Goal: Find specific page/section: Find specific page/section

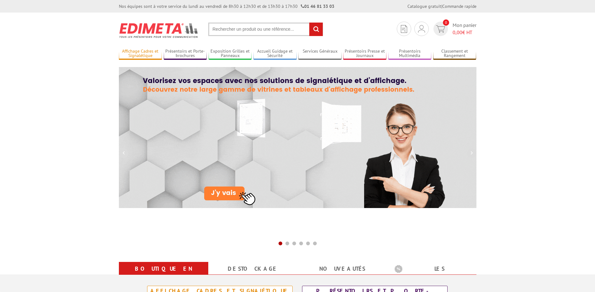
click at [137, 56] on link "Affichage Cadres et Signalétique" at bounding box center [140, 54] width 43 height 10
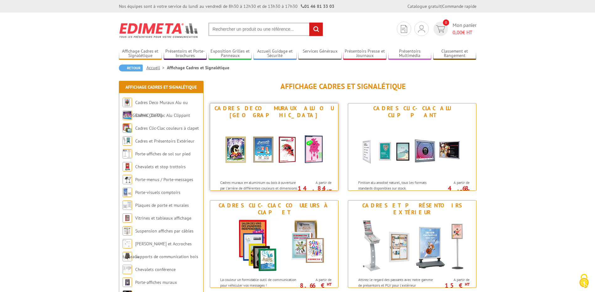
click at [275, 146] on img at bounding box center [274, 148] width 116 height 56
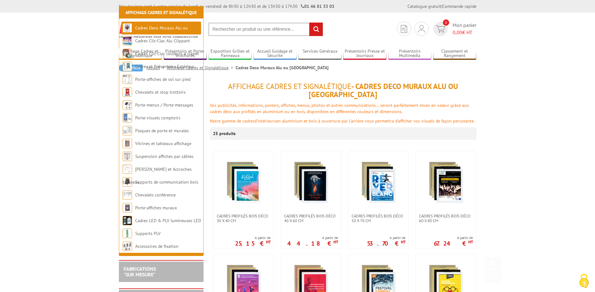
scroll to position [256, 0]
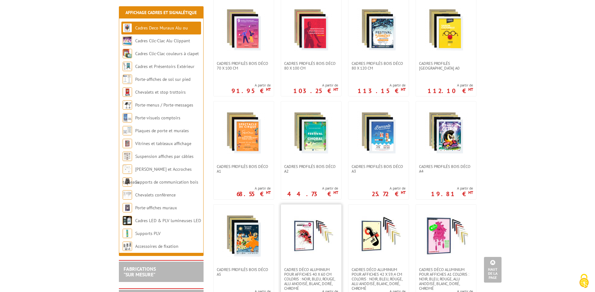
click at [309, 224] on img at bounding box center [311, 236] width 44 height 44
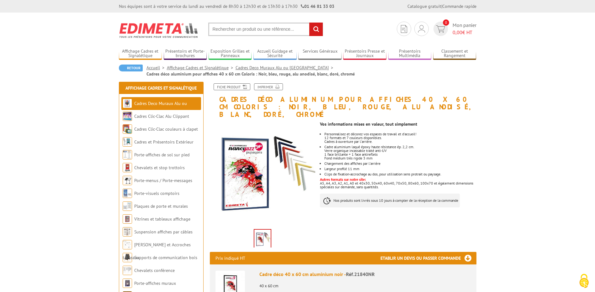
click at [238, 278] on img at bounding box center [229, 285] width 29 height 29
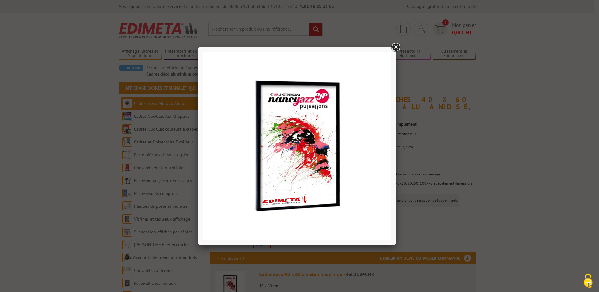
click at [397, 49] on link at bounding box center [395, 47] width 11 height 11
